Goal: Task Accomplishment & Management: Use online tool/utility

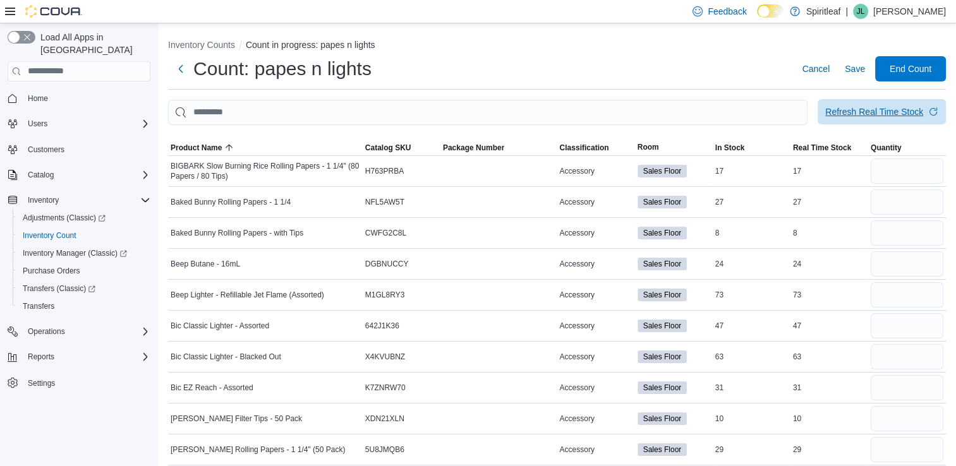
click at [878, 107] on div "Refresh Real Time Stock" at bounding box center [874, 111] width 98 height 13
click at [207, 42] on button "Inventory Counts" at bounding box center [201, 45] width 67 height 10
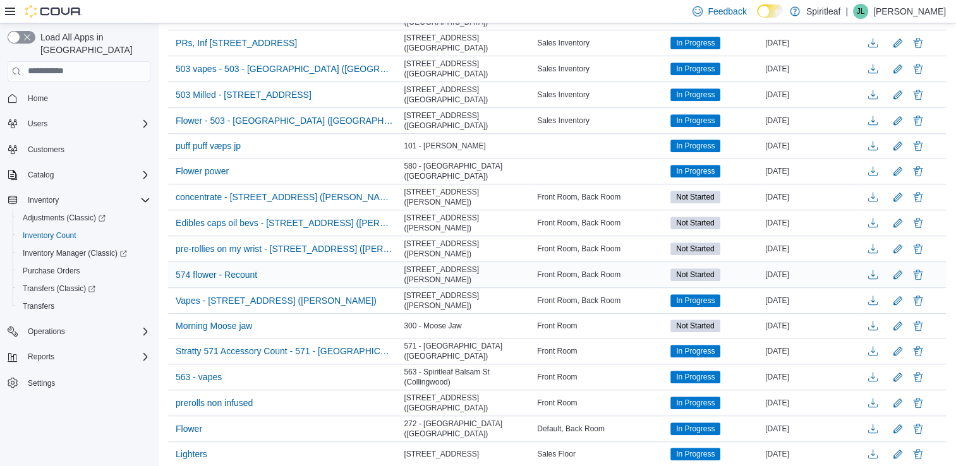
scroll to position [1066, 0]
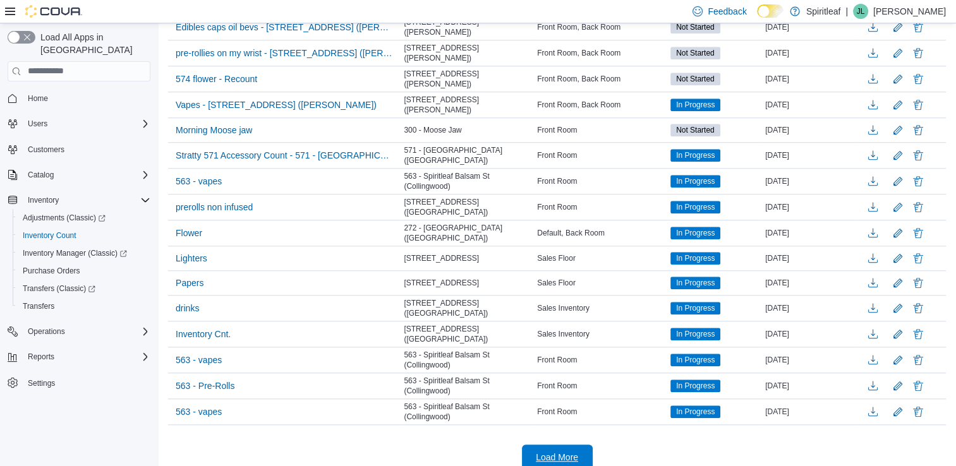
click at [556, 451] on span "Load More" at bounding box center [557, 457] width 42 height 13
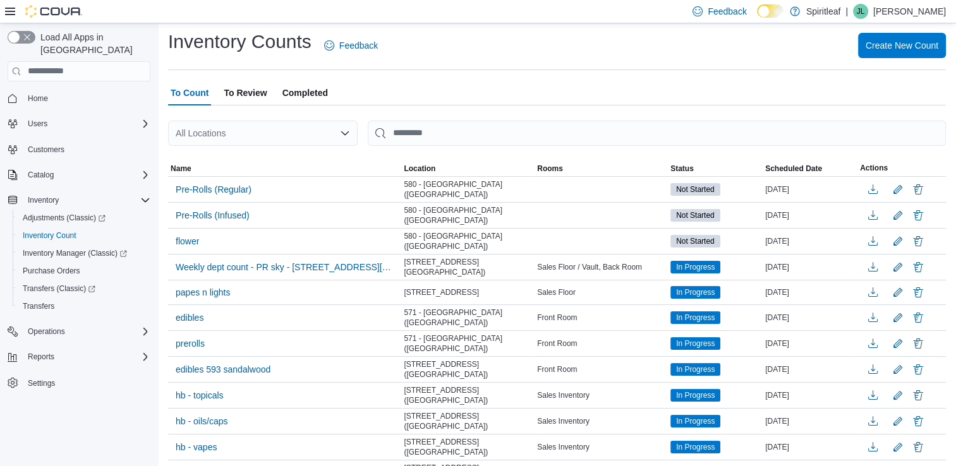
scroll to position [28, 0]
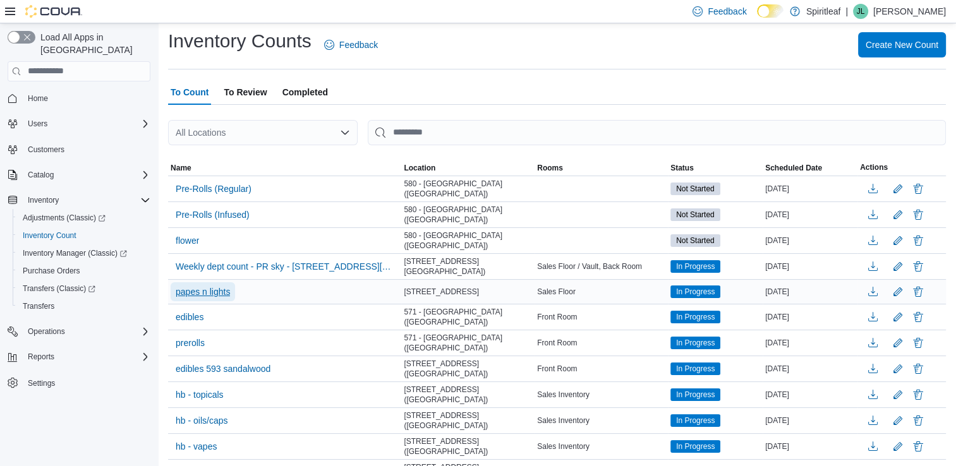
click at [208, 287] on span "papes n lights" at bounding box center [203, 291] width 54 height 13
